Goal: Transaction & Acquisition: Book appointment/travel/reservation

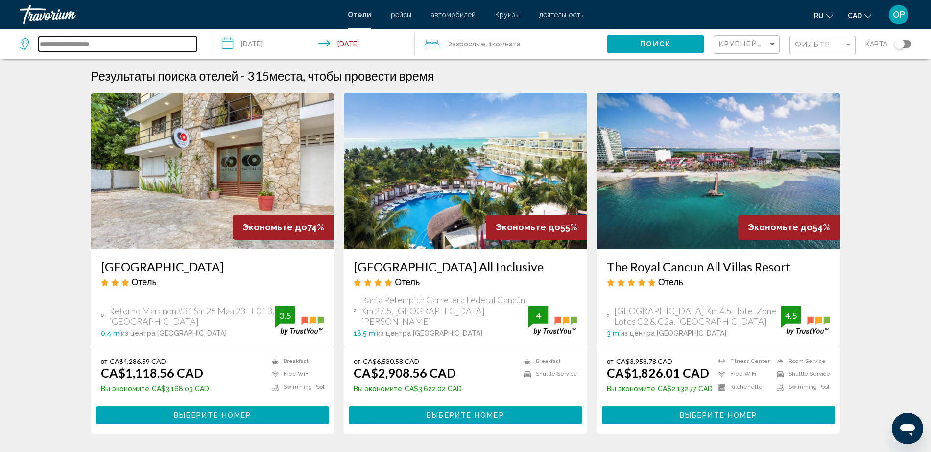
click at [99, 50] on input "**********" at bounding box center [118, 44] width 158 height 15
click at [108, 46] on input "**********" at bounding box center [118, 44] width 158 height 15
click at [108, 45] on input "**********" at bounding box center [118, 44] width 158 height 15
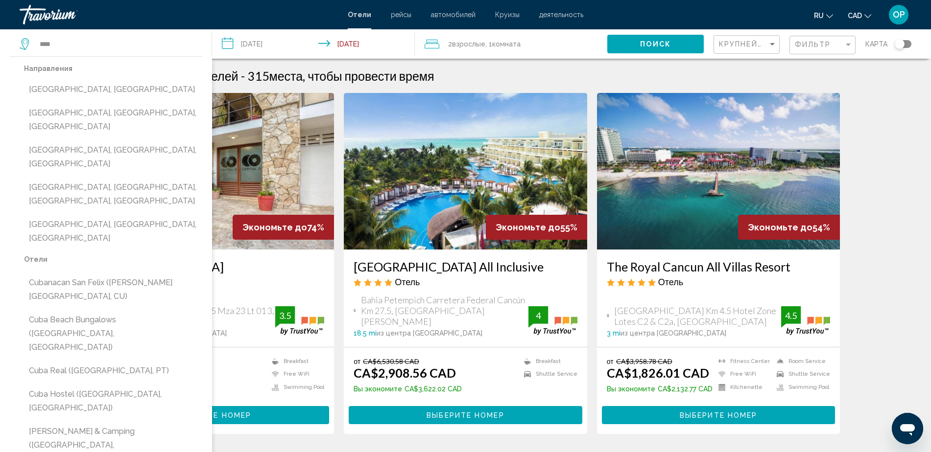
drag, startPoint x: 922, startPoint y: 136, endPoint x: 910, endPoint y: 136, distance: 12.2
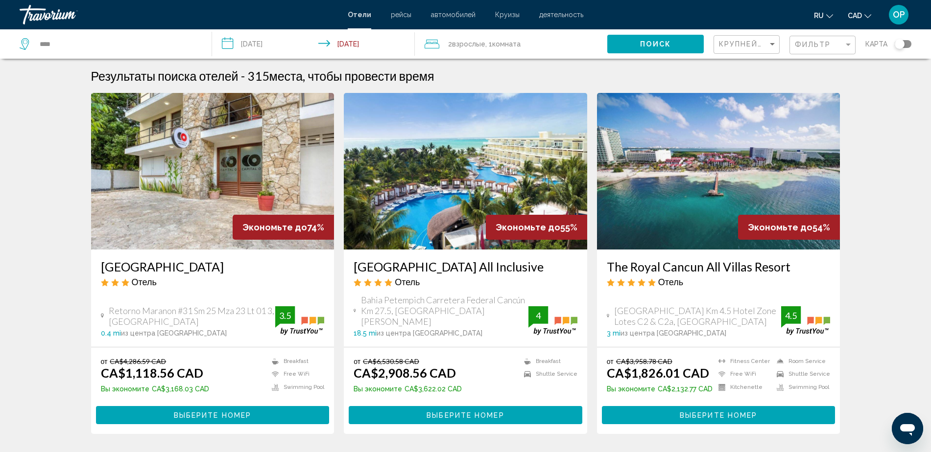
drag, startPoint x: 894, startPoint y: 139, endPoint x: 889, endPoint y: 144, distance: 7.3
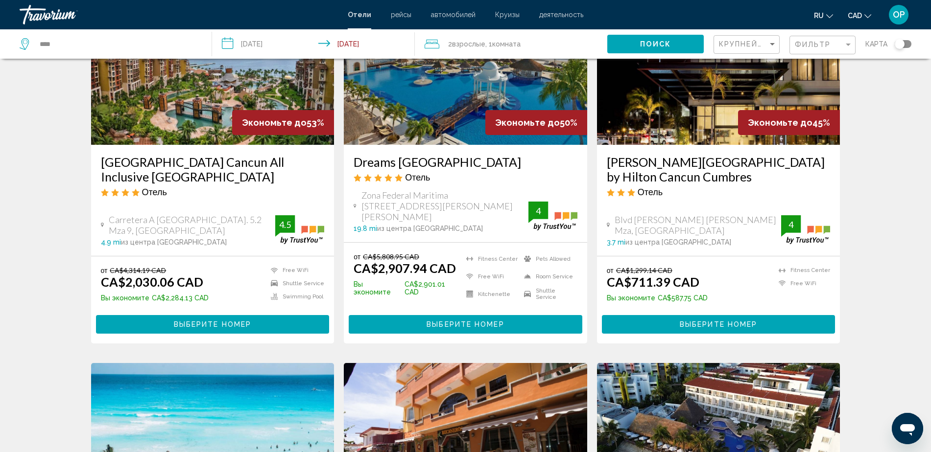
scroll to position [551, 0]
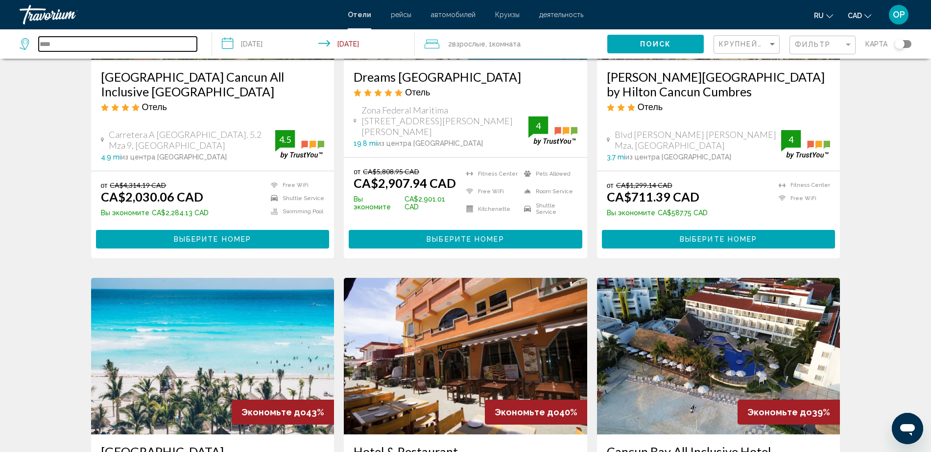
click at [139, 49] on input "****" at bounding box center [118, 44] width 158 height 15
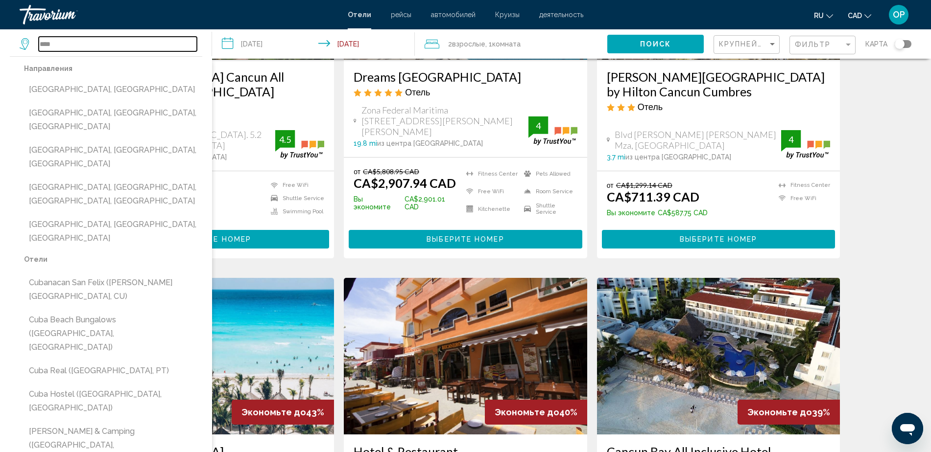
paste input "**********"
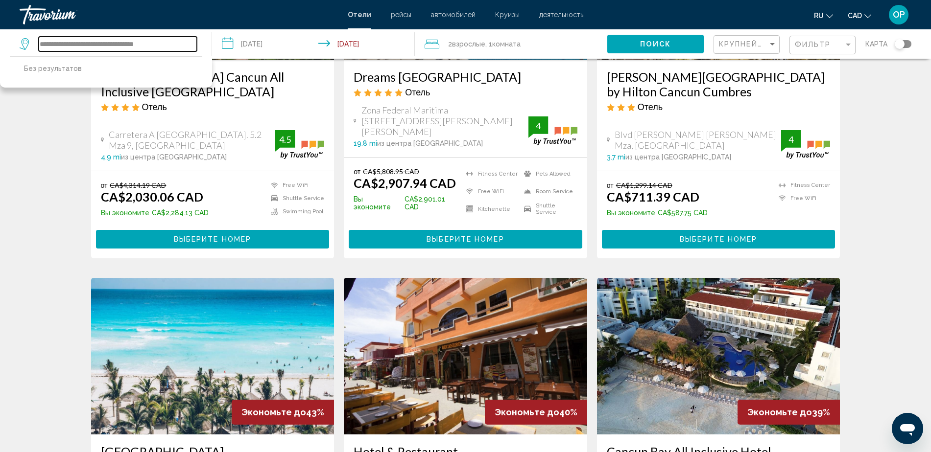
drag, startPoint x: 57, startPoint y: 44, endPoint x: 0, endPoint y: 48, distance: 57.0
click at [0, 47] on app-destination-search "**********" at bounding box center [106, 43] width 212 height 29
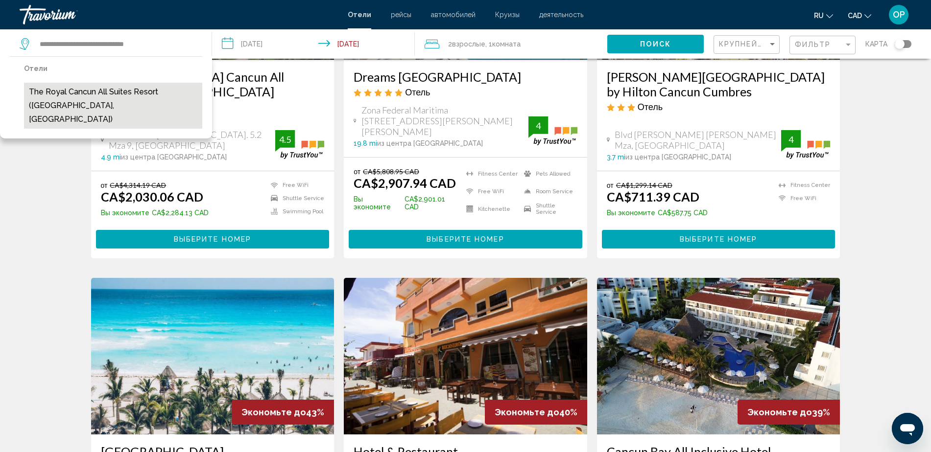
click at [72, 101] on button "The Royal Cancun All Suites Resort ([GEOGRAPHIC_DATA], [GEOGRAPHIC_DATA])" at bounding box center [113, 106] width 178 height 46
type input "**********"
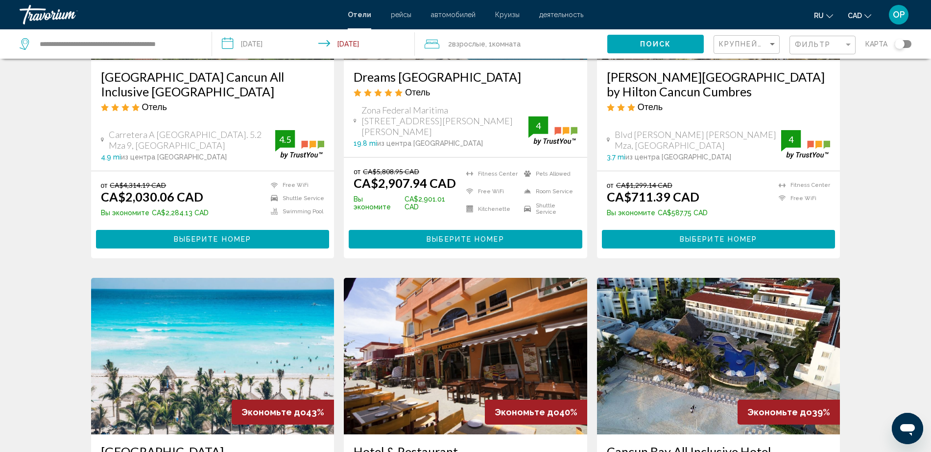
click at [632, 39] on button "Поиск" at bounding box center [655, 44] width 96 height 18
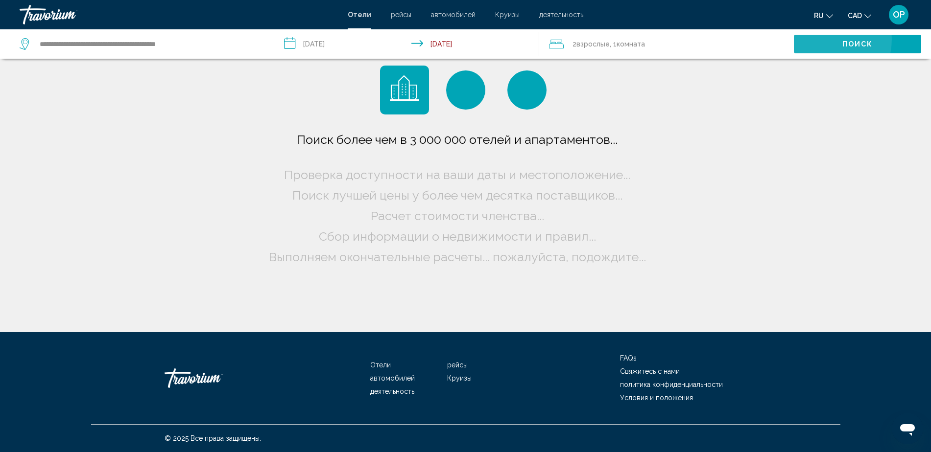
scroll to position [0, 0]
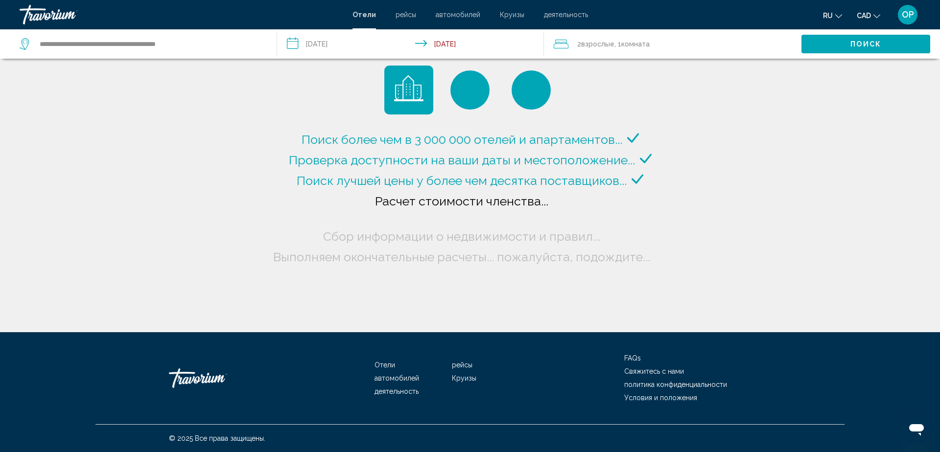
click at [833, 223] on div "Поиск более чем в 3 000 000 отелей и апартаментов..." at bounding box center [470, 166] width 940 height 332
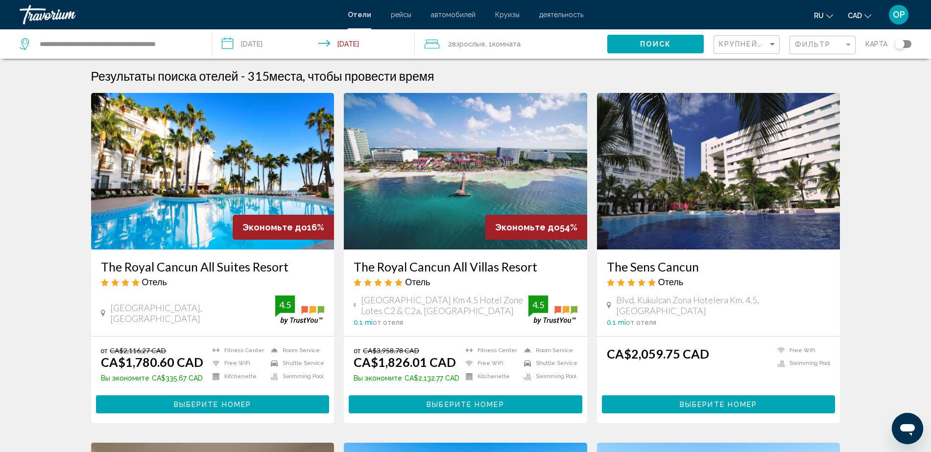
click at [237, 273] on h3 "The Royal Cancun All Suites Resort" at bounding box center [213, 266] width 224 height 15
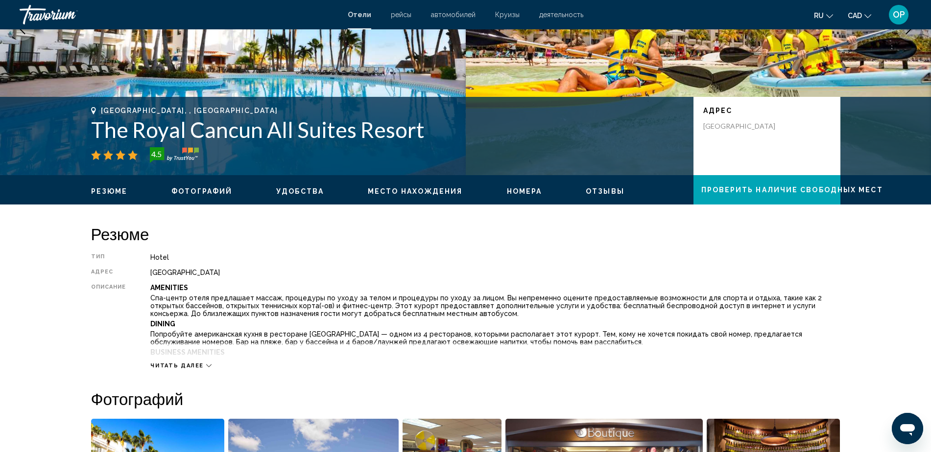
scroll to position [81, 0]
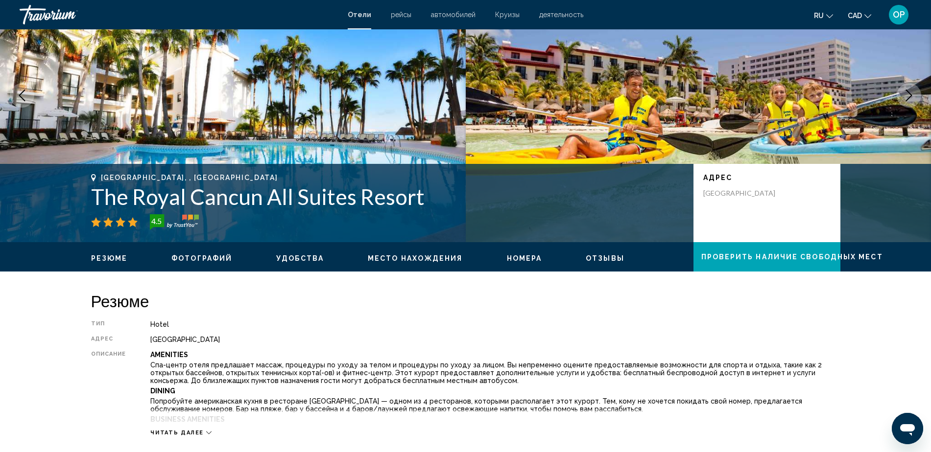
click at [44, 20] on div "Travorium" at bounding box center [69, 15] width 98 height 20
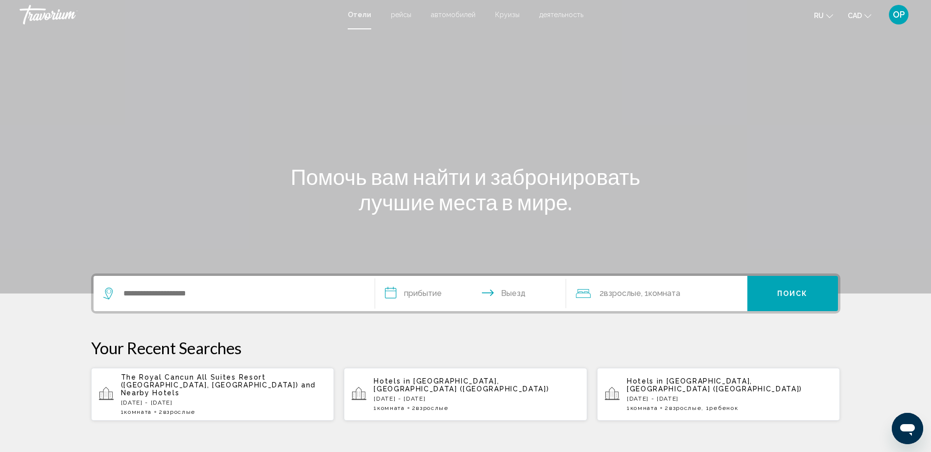
click at [216, 285] on div "Search widget" at bounding box center [233, 293] width 261 height 35
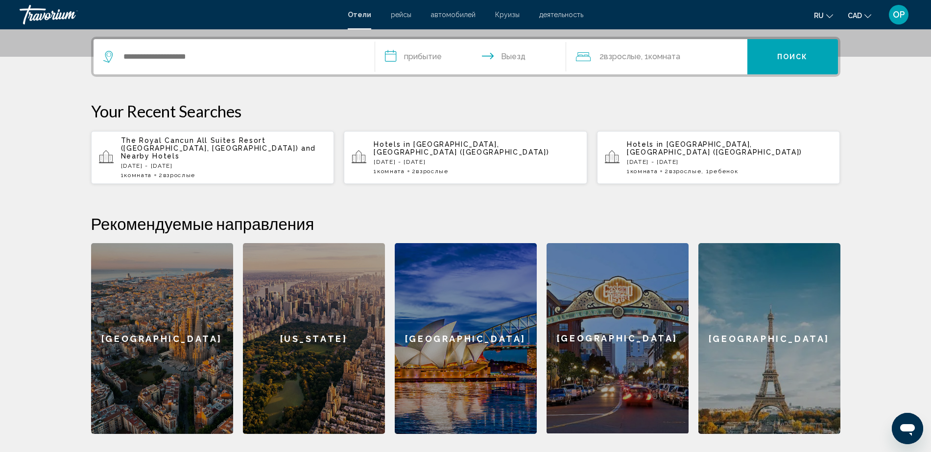
scroll to position [242, 0]
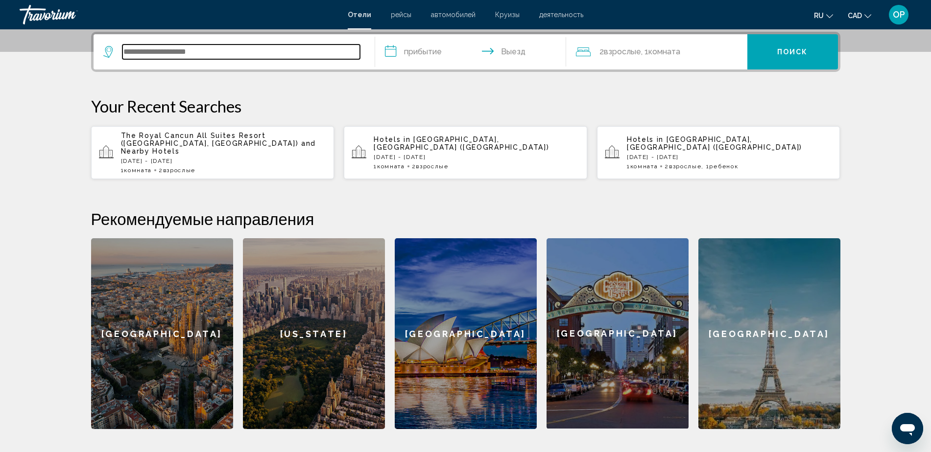
click at [144, 49] on input "Search widget" at bounding box center [240, 52] width 237 height 15
click at [144, 51] on input "Search widget" at bounding box center [240, 52] width 237 height 15
click at [166, 47] on input "Search widget" at bounding box center [240, 52] width 237 height 15
type input "*"
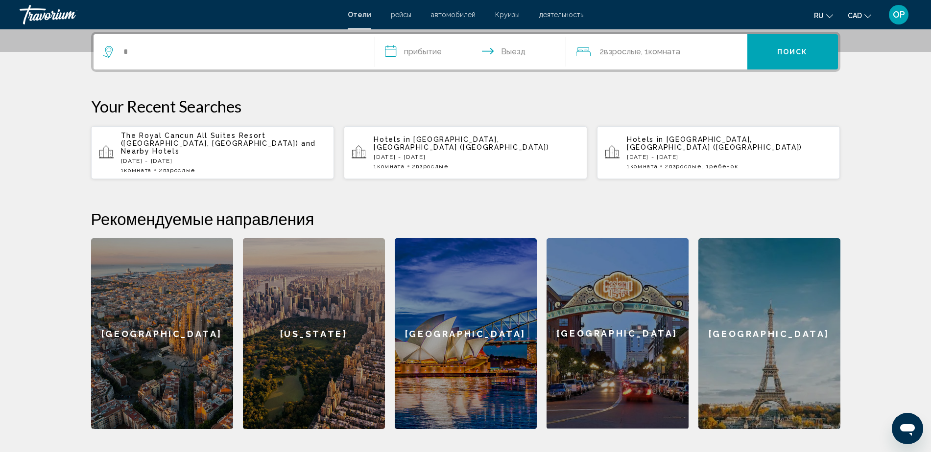
click at [438, 154] on p "[DATE] - [DATE]" at bounding box center [477, 157] width 206 height 7
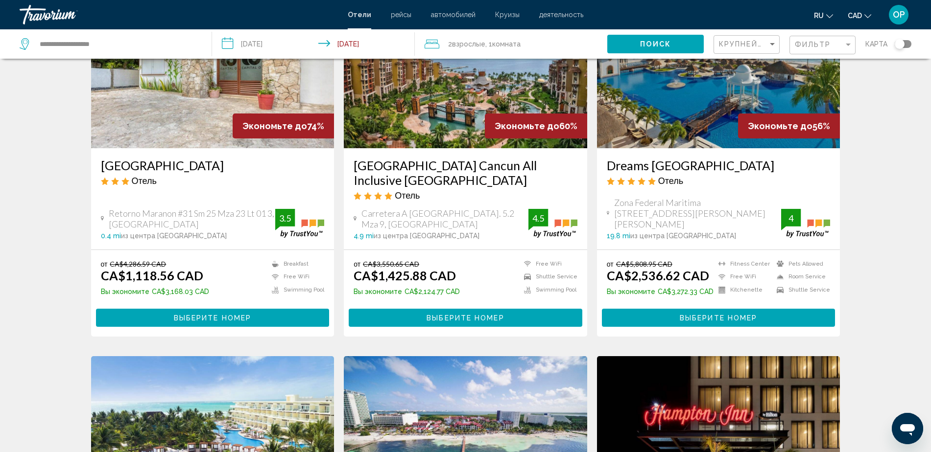
scroll to position [122, 0]
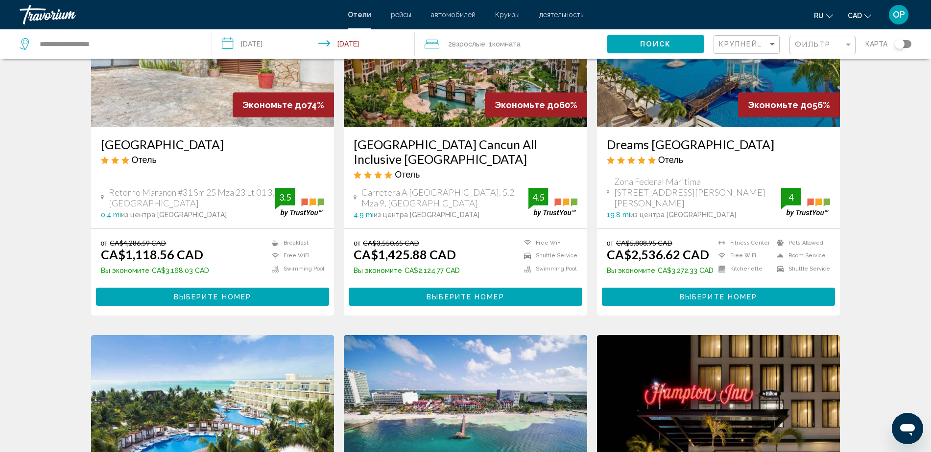
click at [446, 156] on h3 "[GEOGRAPHIC_DATA] Cancun All Inclusive [GEOGRAPHIC_DATA]" at bounding box center [465, 151] width 224 height 29
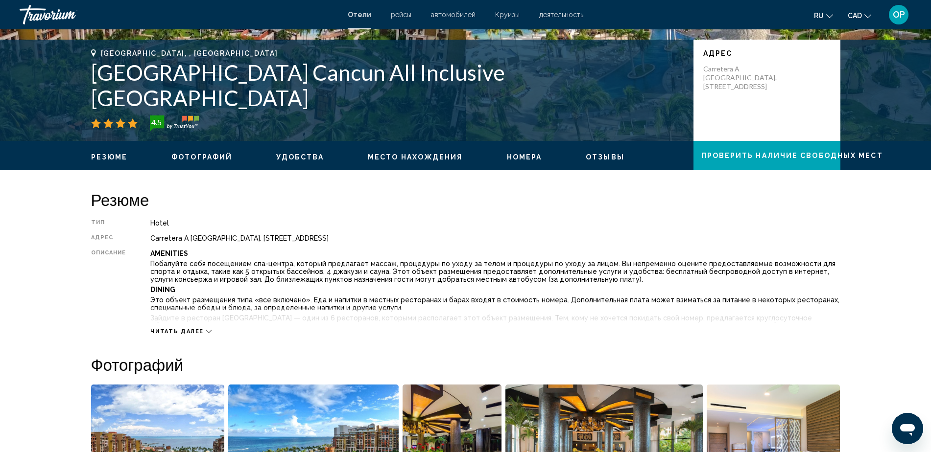
scroll to position [184, 0]
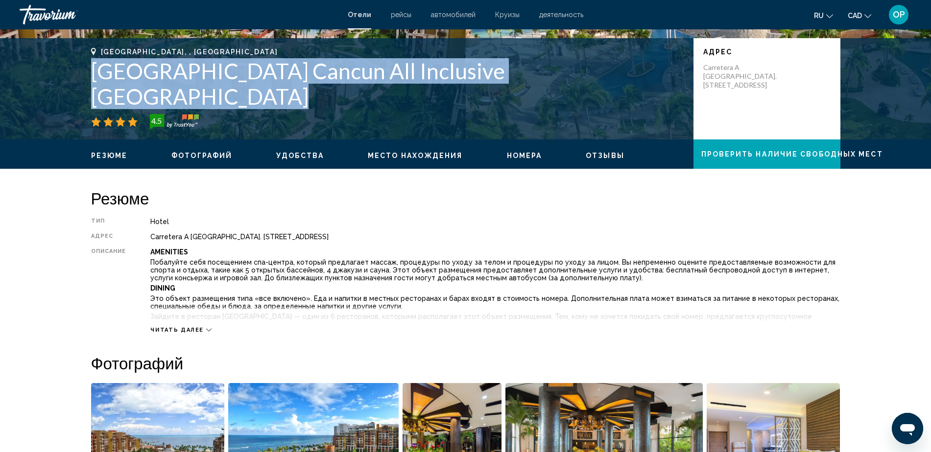
drag, startPoint x: 93, startPoint y: 91, endPoint x: 617, endPoint y: 94, distance: 524.8
click at [617, 94] on h1 "[GEOGRAPHIC_DATA] Cancun All Inclusive [GEOGRAPHIC_DATA]" at bounding box center [387, 83] width 592 height 51
copy h1 "[GEOGRAPHIC_DATA] Cancun All Inclusive [GEOGRAPHIC_DATA]"
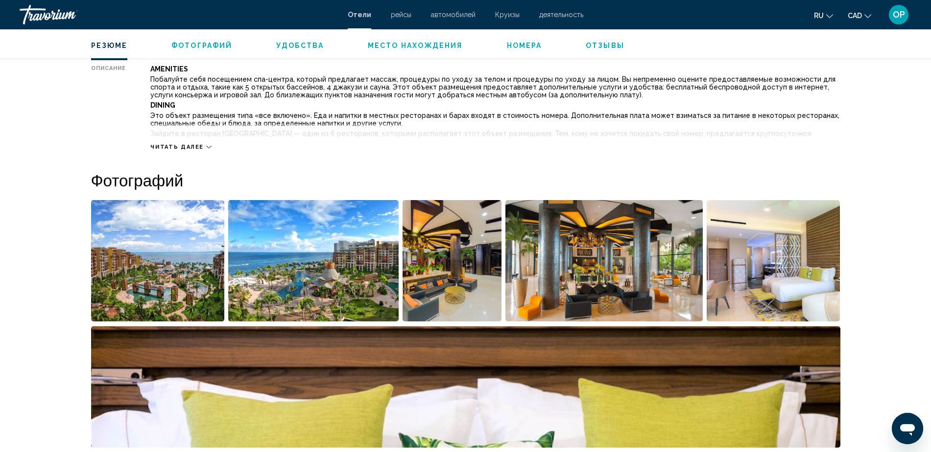
scroll to position [428, 0]
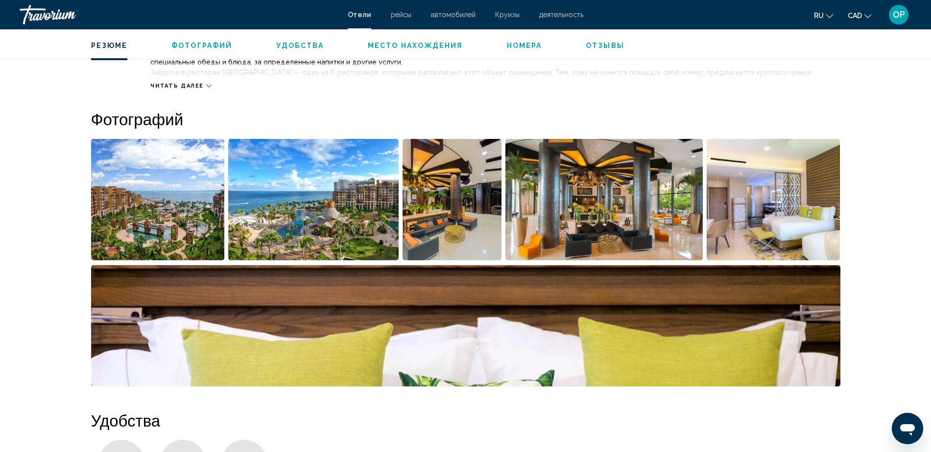
click at [189, 217] on img "Open full-screen image slider" at bounding box center [158, 199] width 134 height 121
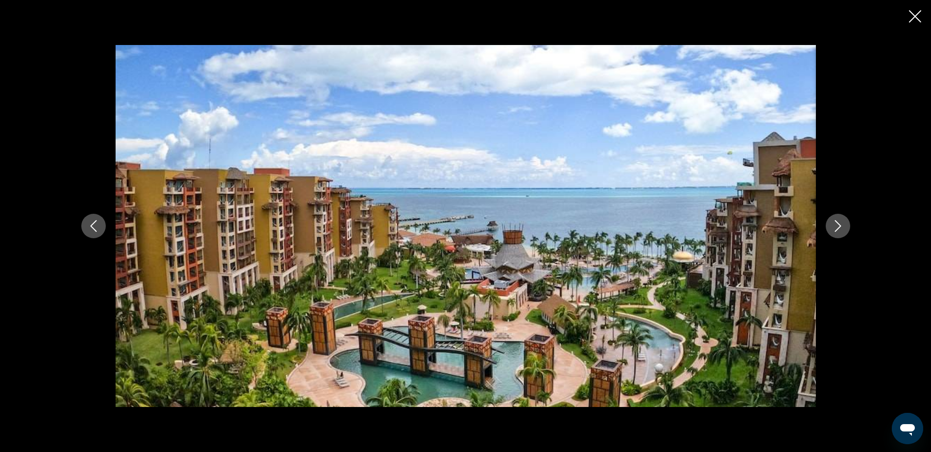
drag, startPoint x: 508, startPoint y: 219, endPoint x: 461, endPoint y: 171, distance: 67.2
click at [461, 171] on img "Main content" at bounding box center [466, 226] width 700 height 362
click at [840, 231] on icon "Next image" at bounding box center [838, 226] width 12 height 12
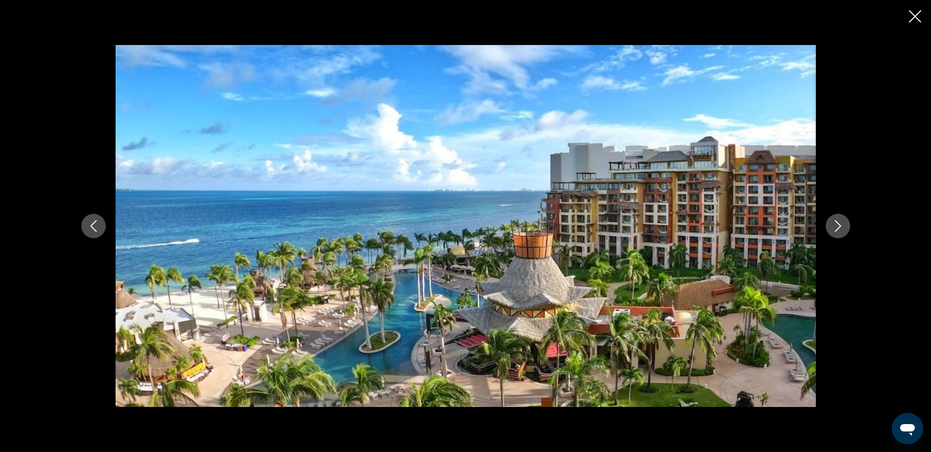
drag, startPoint x: 111, startPoint y: 230, endPoint x: 94, endPoint y: 228, distance: 17.2
click at [98, 228] on div "Main content" at bounding box center [465, 226] width 788 height 362
